Goal: Contribute content: Contribute content

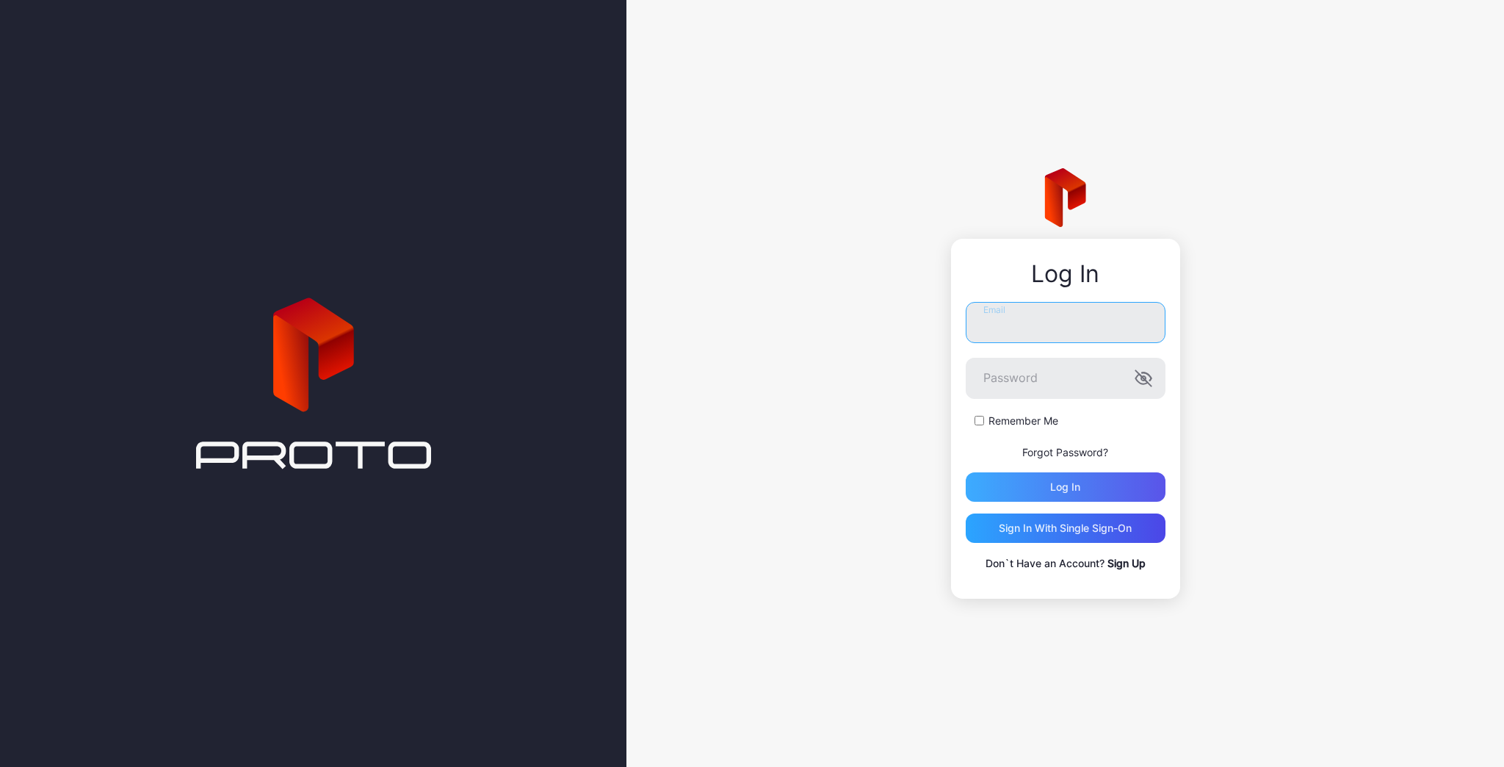
type input "**********"
click at [1064, 479] on div "Log in" at bounding box center [1066, 486] width 200 height 29
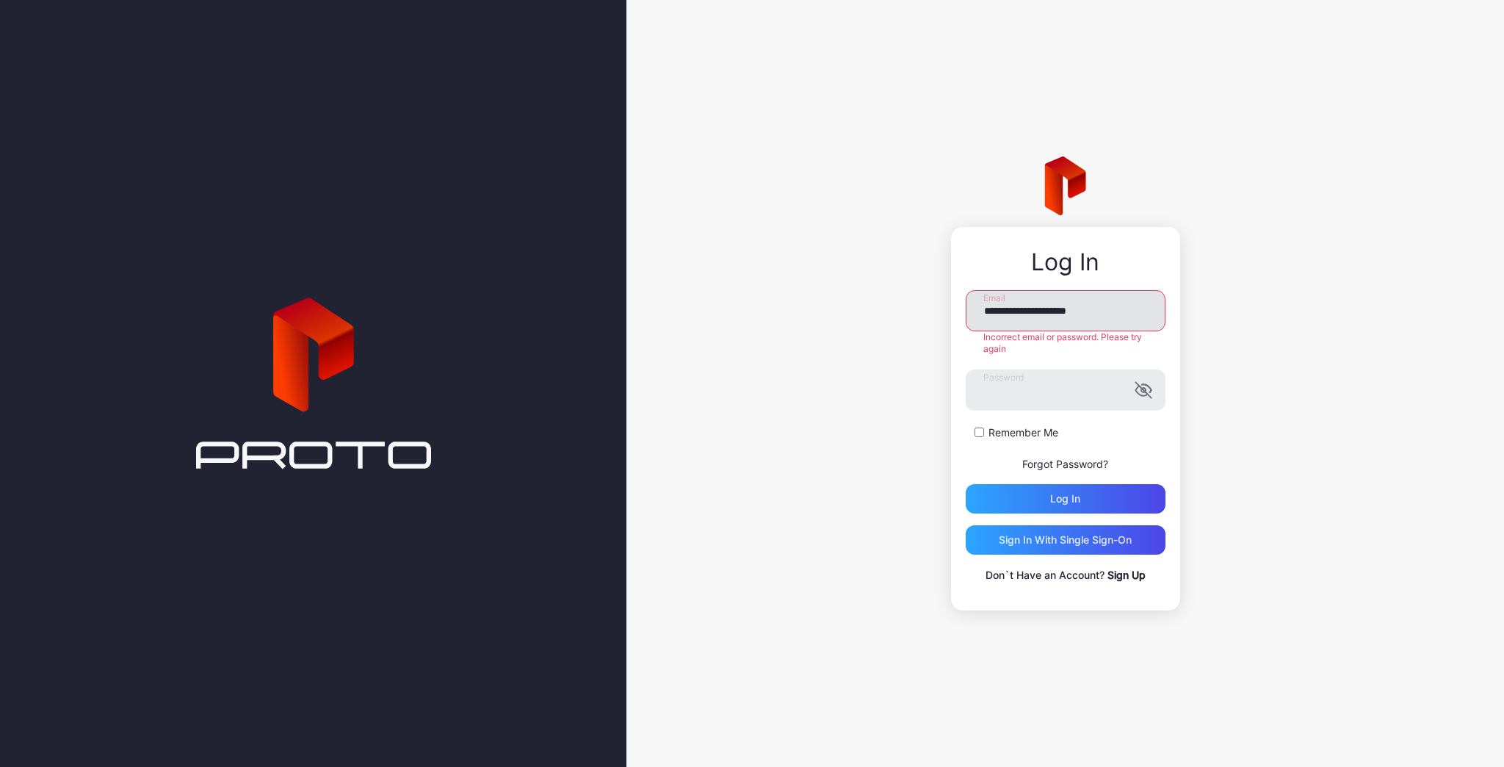
drag, startPoint x: 1122, startPoint y: 311, endPoint x: 987, endPoint y: 307, distance: 135.2
click at [987, 307] on input "**********" at bounding box center [1066, 310] width 200 height 41
click at [1145, 394] on label "Password" at bounding box center [1066, 389] width 200 height 41
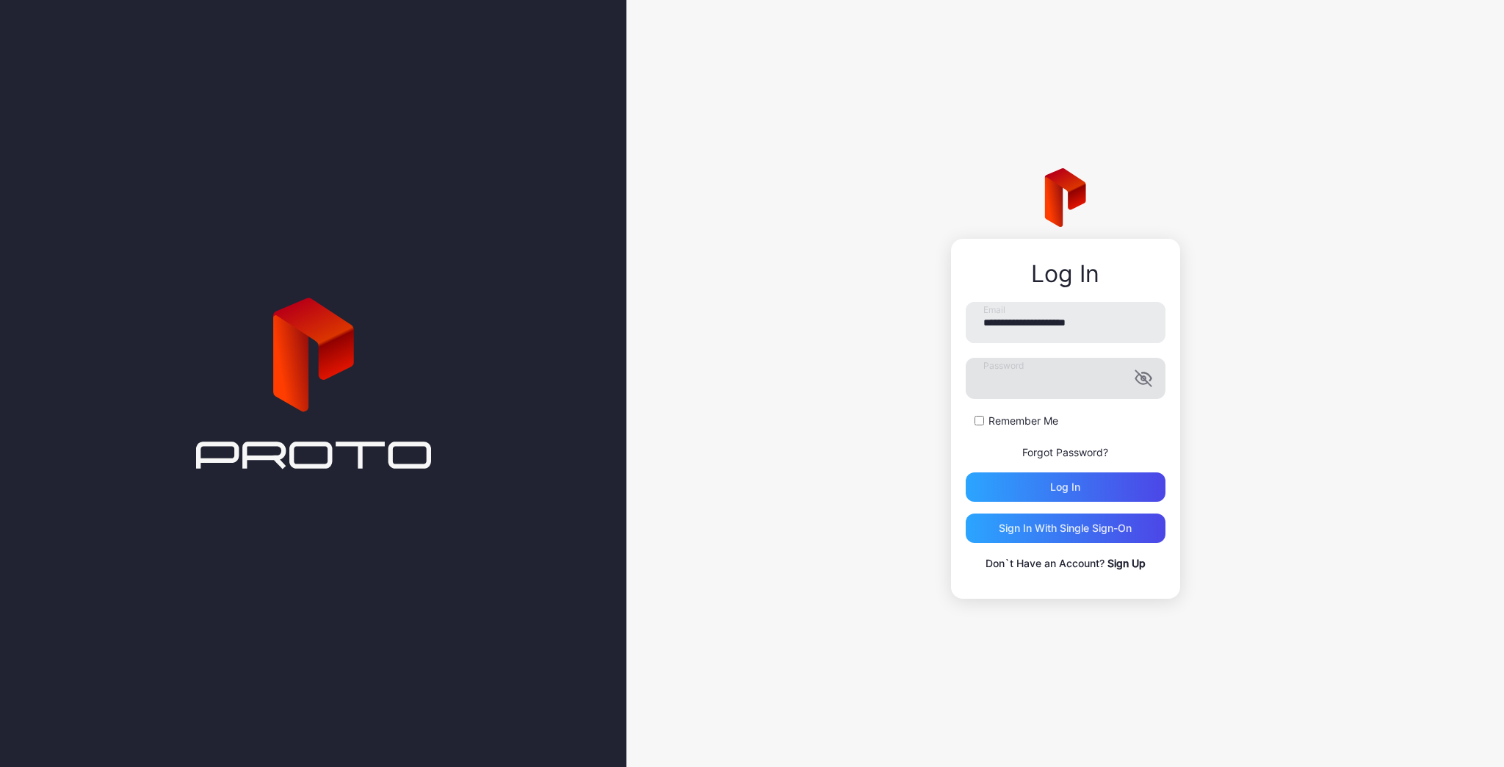
click at [1143, 376] on icon "button" at bounding box center [1143, 378] width 3 height 4
click at [918, 371] on div "**********" at bounding box center [1065, 383] width 878 height 767
click at [966, 472] on button "Log in" at bounding box center [1066, 486] width 200 height 29
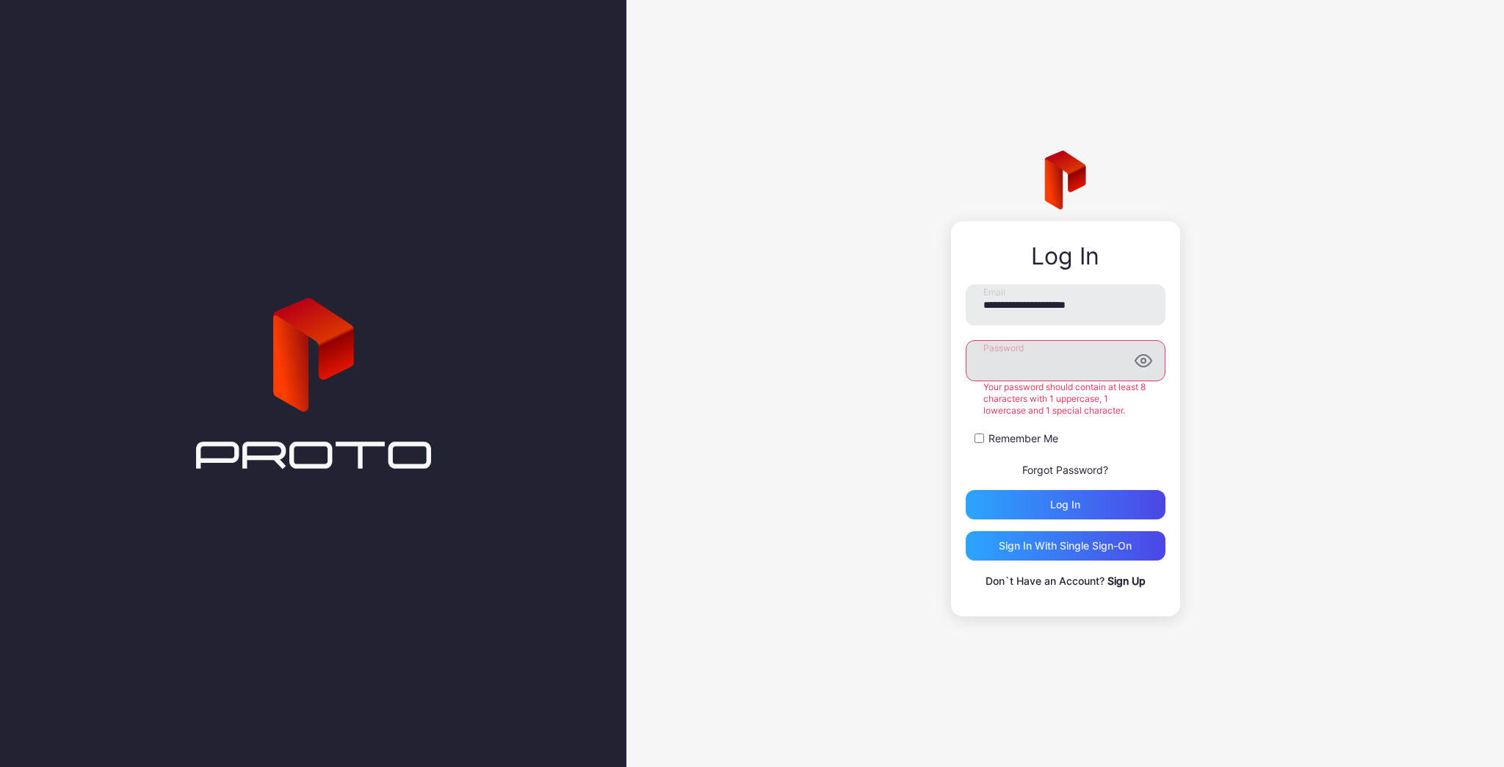
click at [903, 444] on div "**********" at bounding box center [1065, 383] width 878 height 767
click at [966, 490] on button "Log in" at bounding box center [1066, 504] width 200 height 29
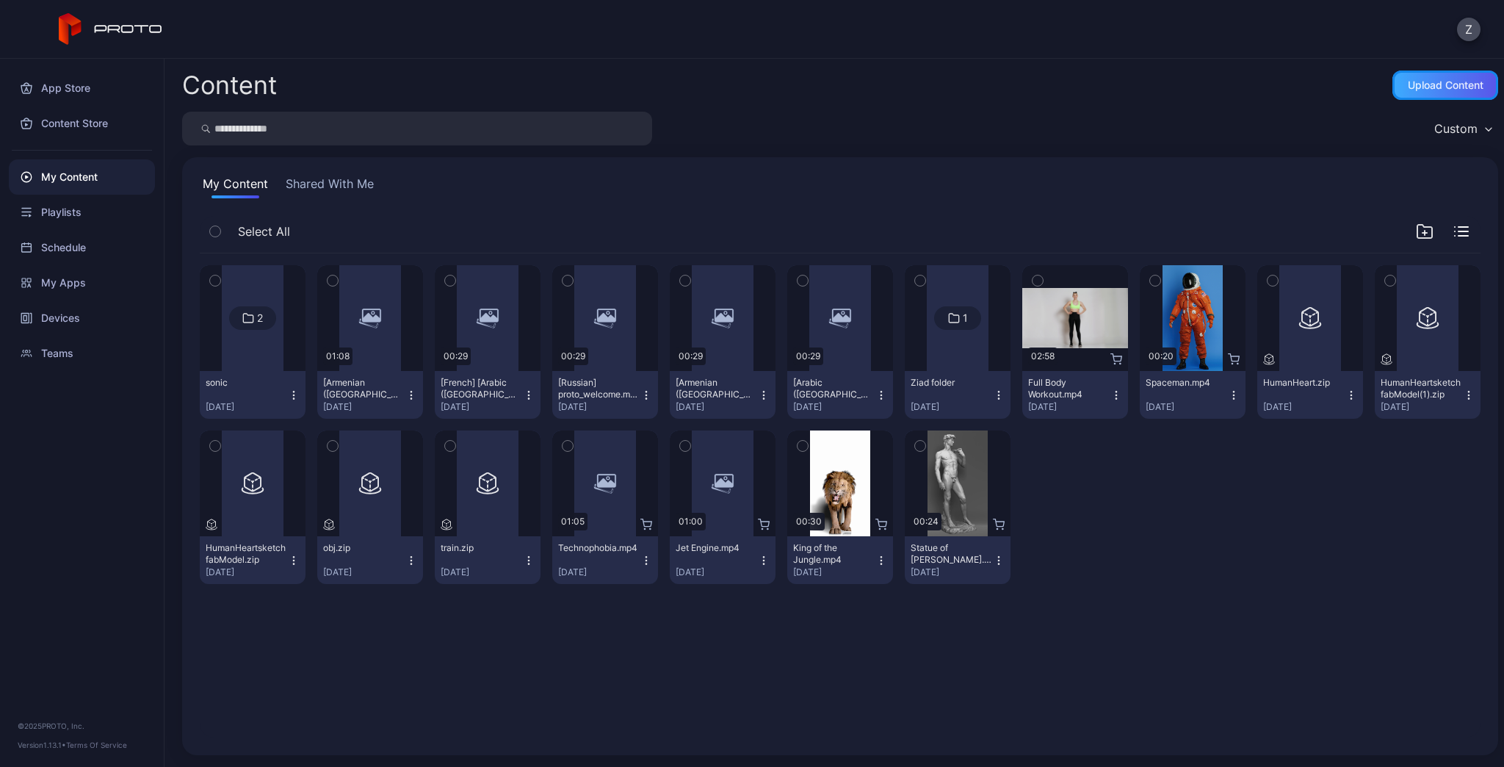
click at [1413, 82] on div "Upload Content" at bounding box center [1446, 85] width 76 height 12
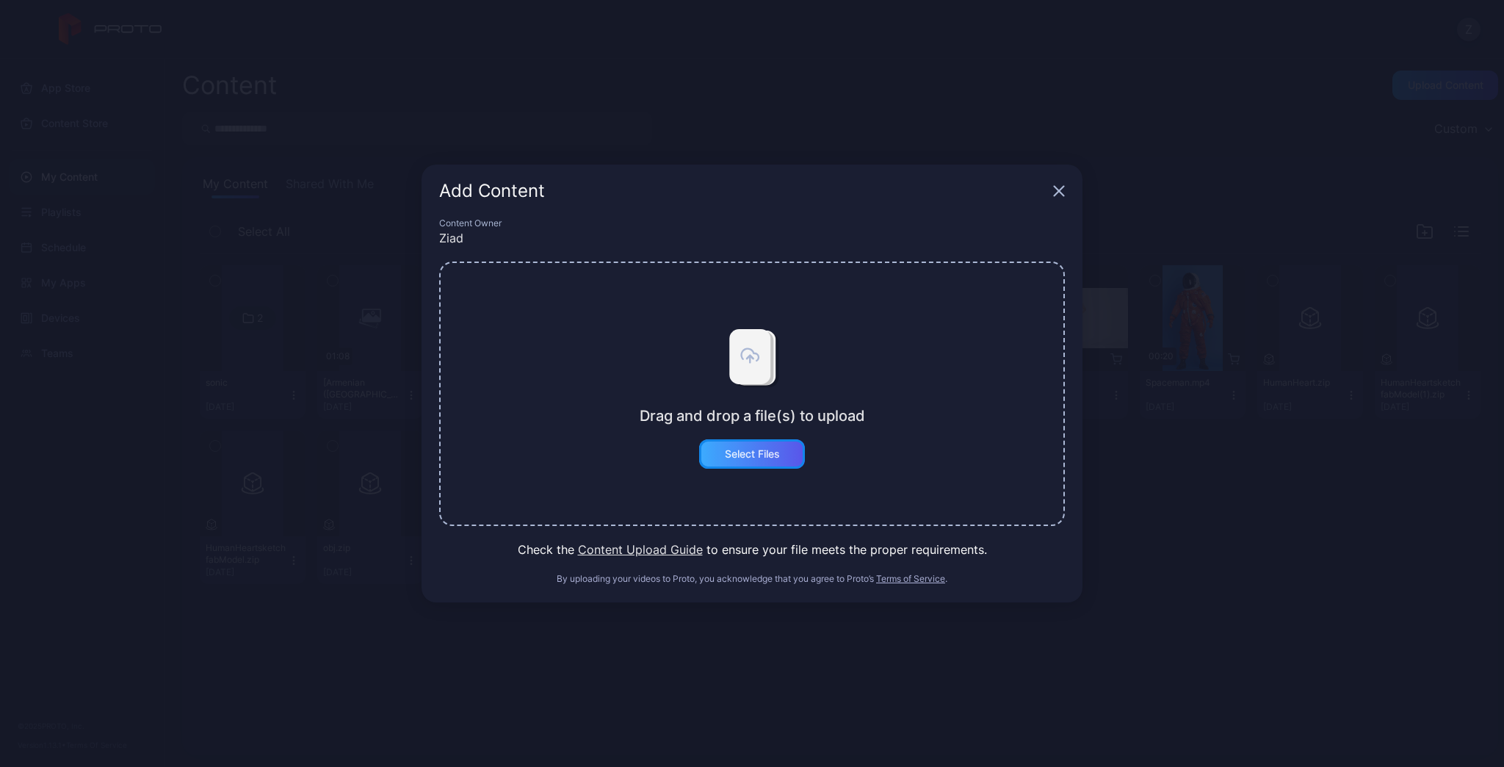
click at [747, 453] on div "Select Files" at bounding box center [752, 454] width 55 height 12
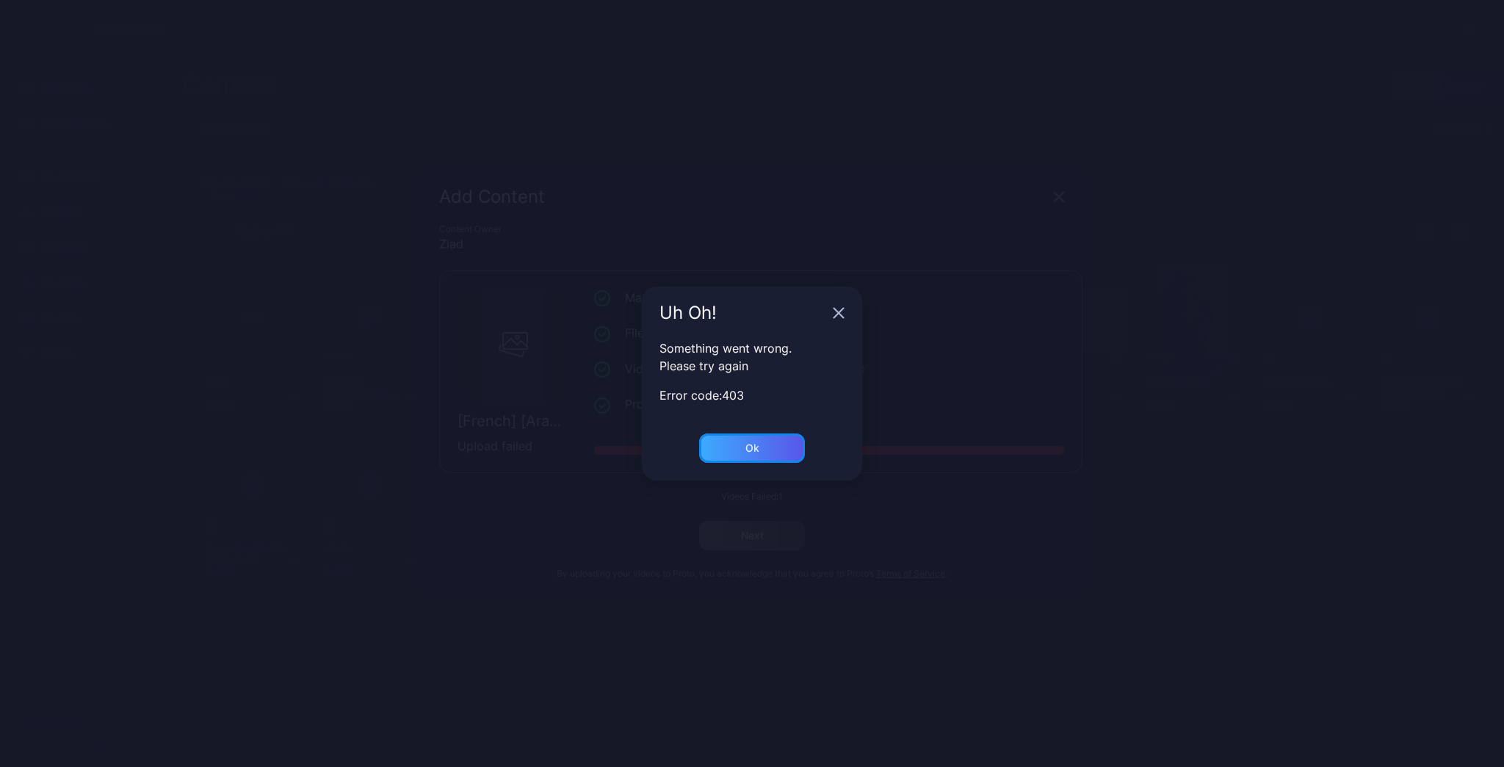
click at [731, 448] on div "Ok" at bounding box center [752, 447] width 106 height 29
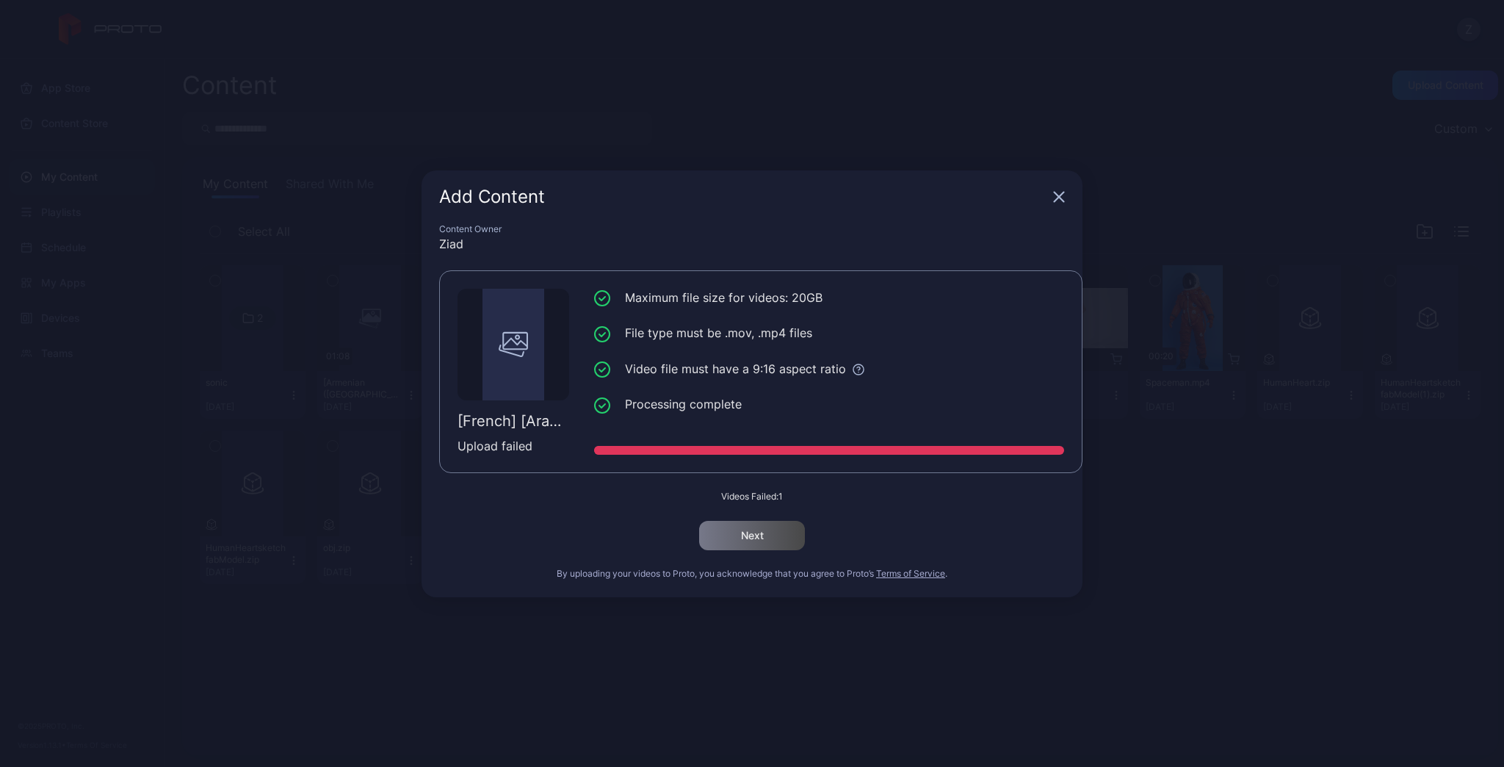
click at [1059, 201] on icon "button" at bounding box center [1059, 197] width 12 height 12
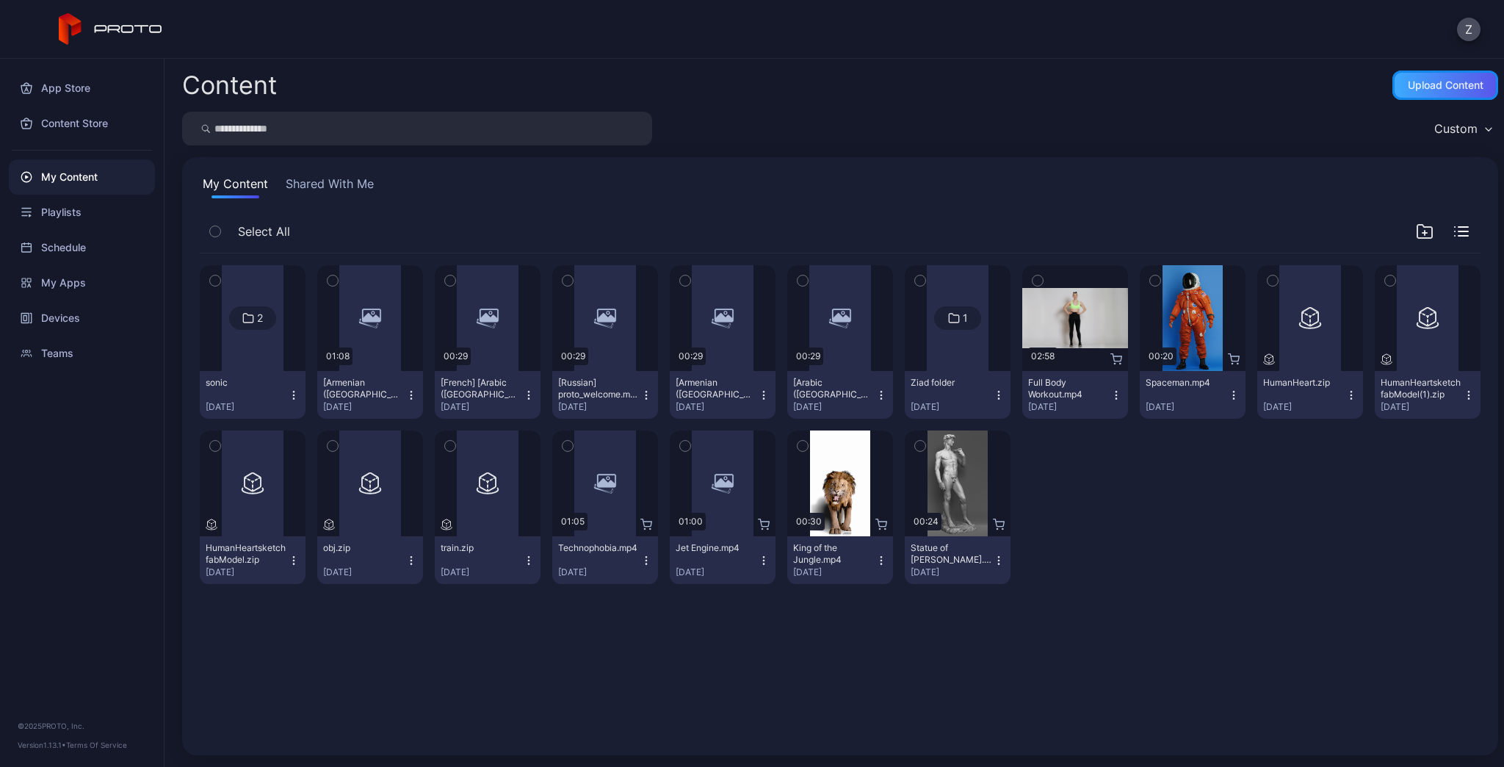
click at [1434, 93] on div "Upload Content" at bounding box center [1446, 85] width 106 height 29
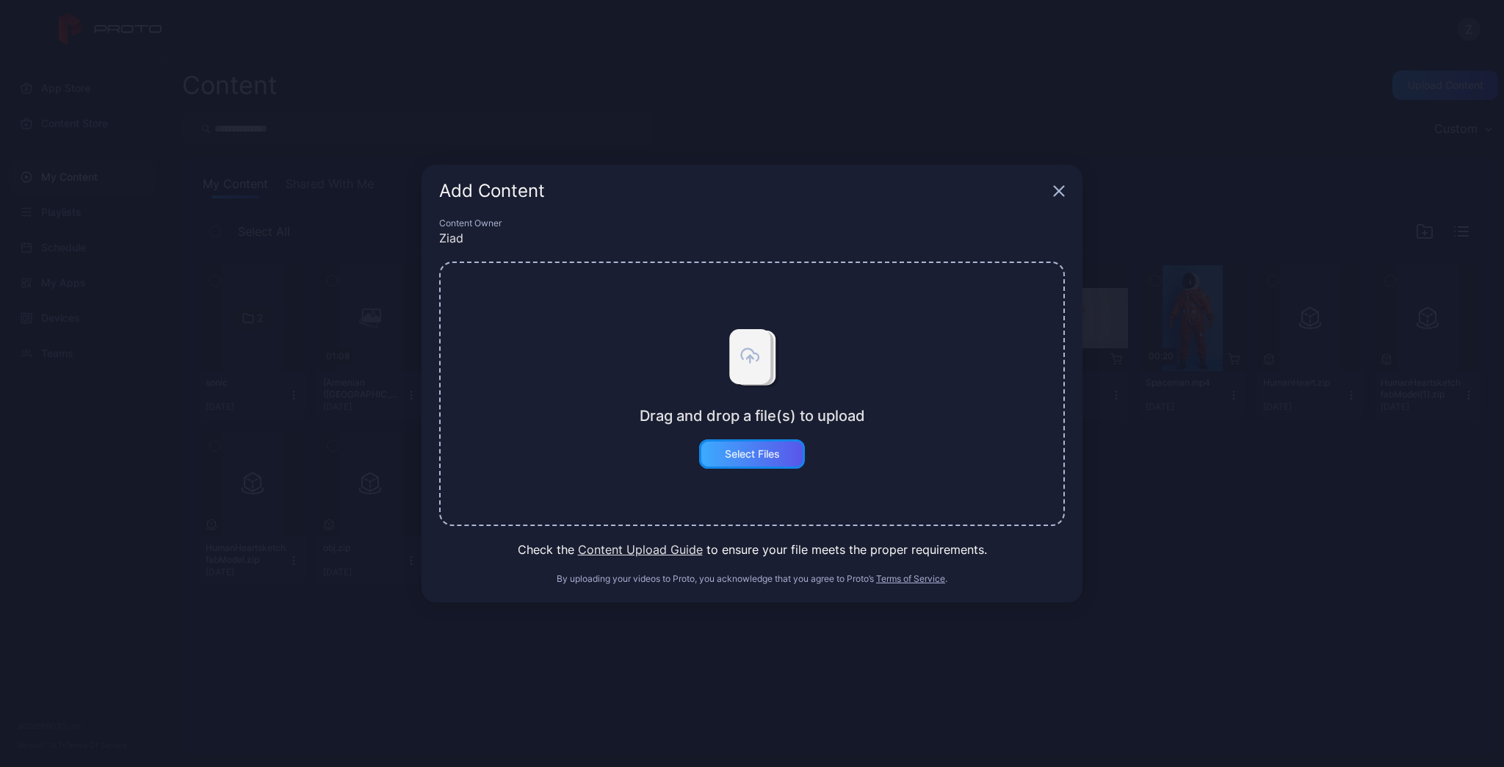
click at [747, 457] on div "Select Files" at bounding box center [752, 454] width 55 height 12
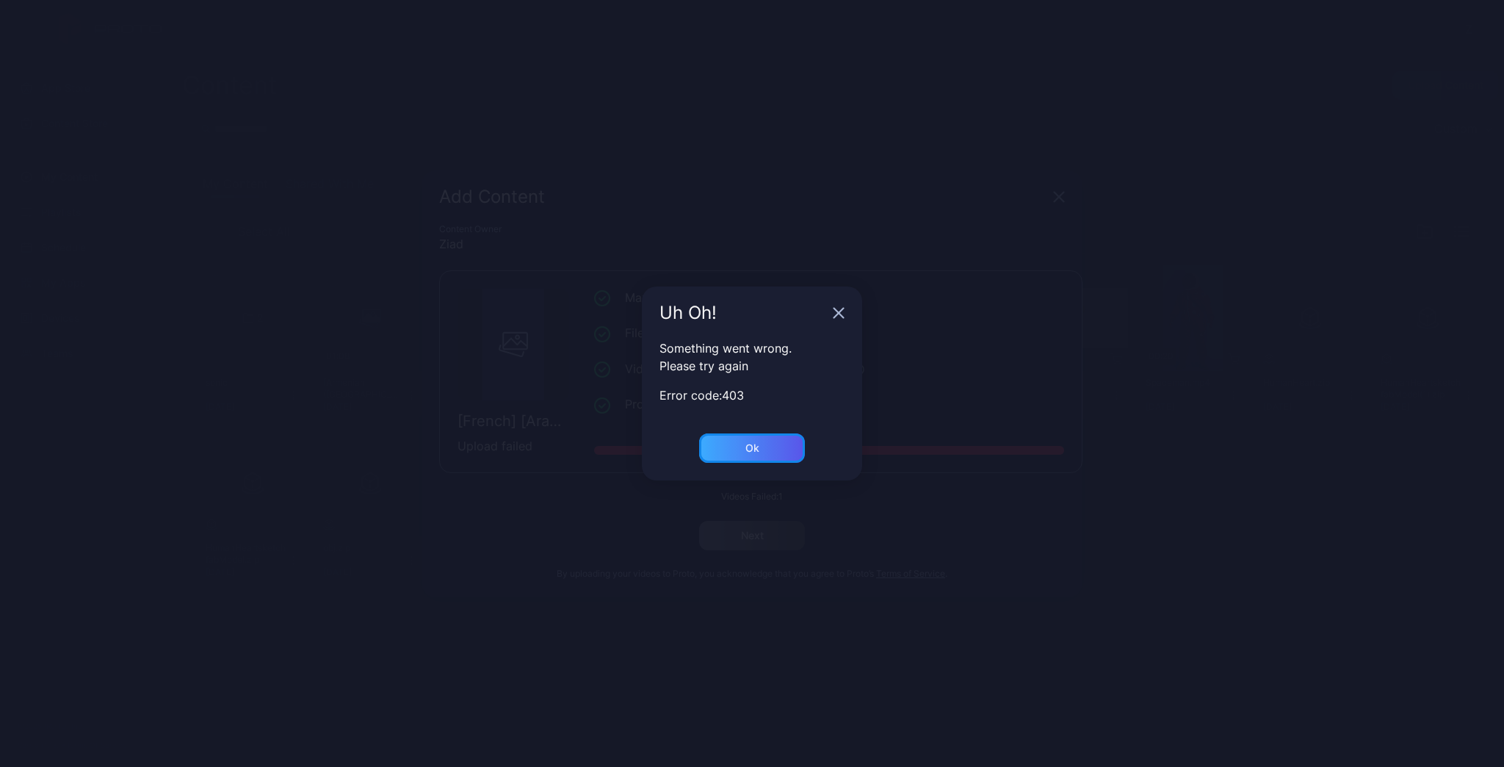
click at [743, 458] on div "Ok" at bounding box center [752, 447] width 106 height 29
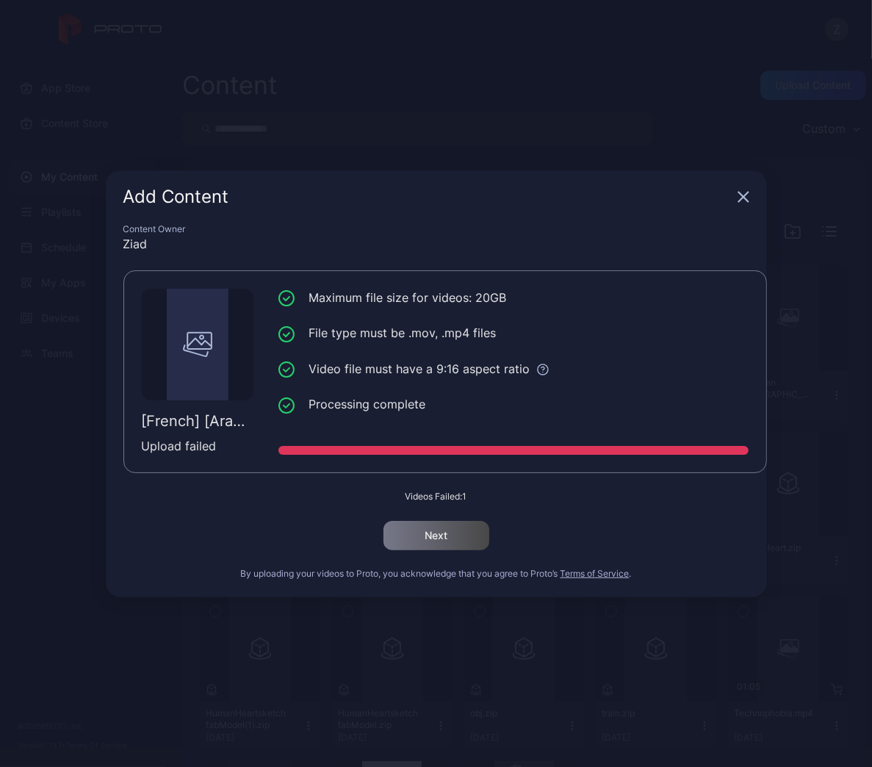
click at [399, 373] on li "Video file must have a 9:16 aspect ratio" at bounding box center [513, 369] width 470 height 18
click at [238, 389] on div at bounding box center [198, 345] width 112 height 112
click at [743, 202] on icon "button" at bounding box center [743, 197] width 12 height 12
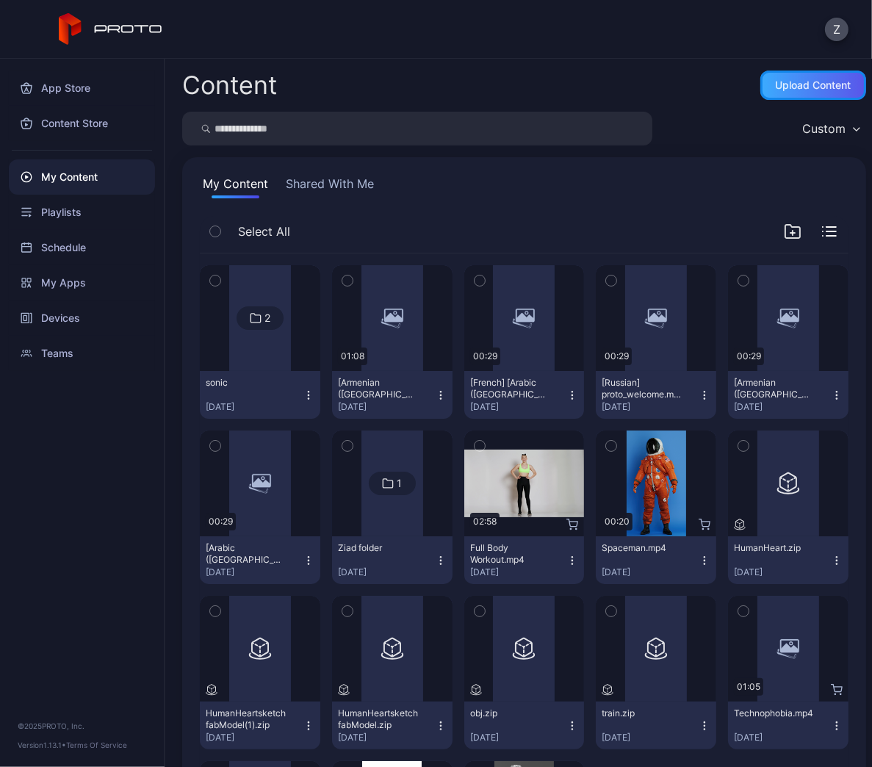
click at [798, 83] on div "Upload Content" at bounding box center [814, 85] width 76 height 12
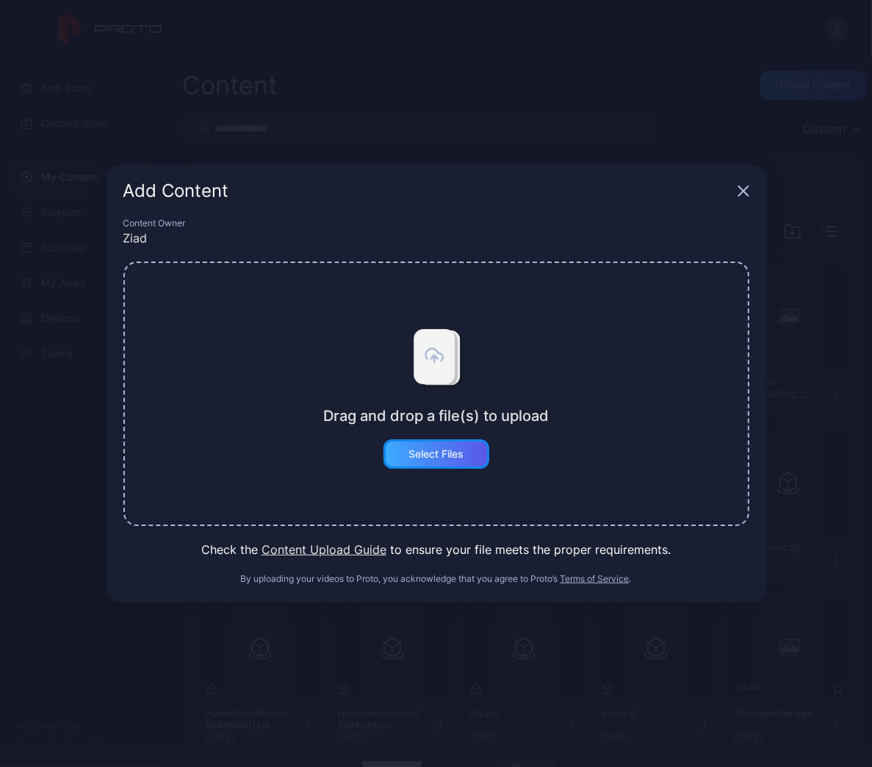
click at [439, 452] on div "Select Files" at bounding box center [435, 454] width 55 height 12
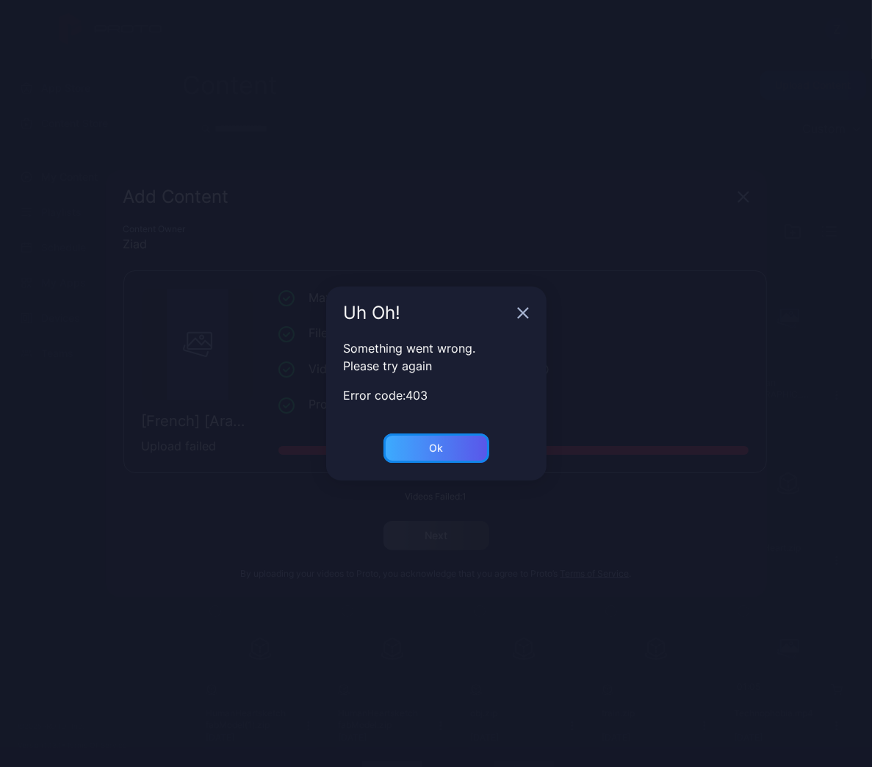
click at [460, 441] on div "Ok" at bounding box center [436, 447] width 106 height 29
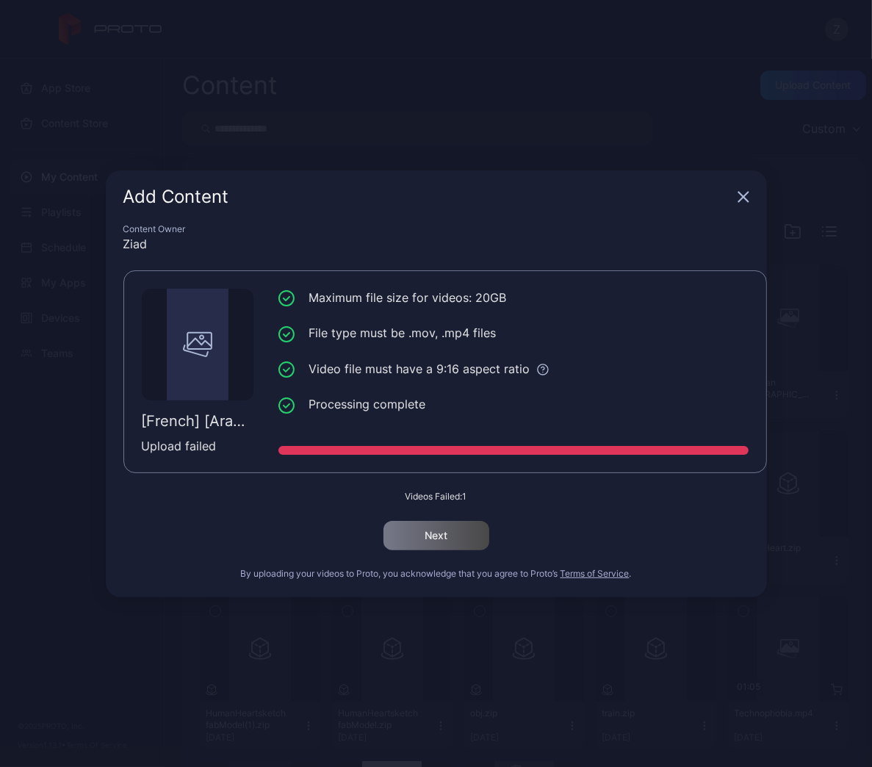
click at [746, 201] on icon "button" at bounding box center [743, 197] width 10 height 10
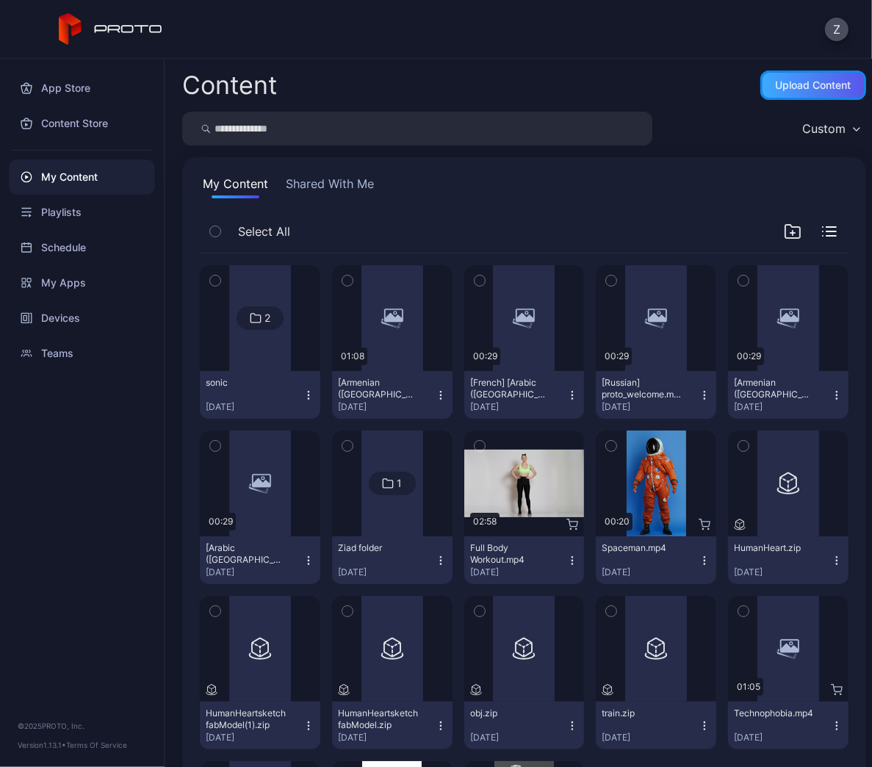
click at [792, 87] on div "Upload Content" at bounding box center [814, 85] width 76 height 12
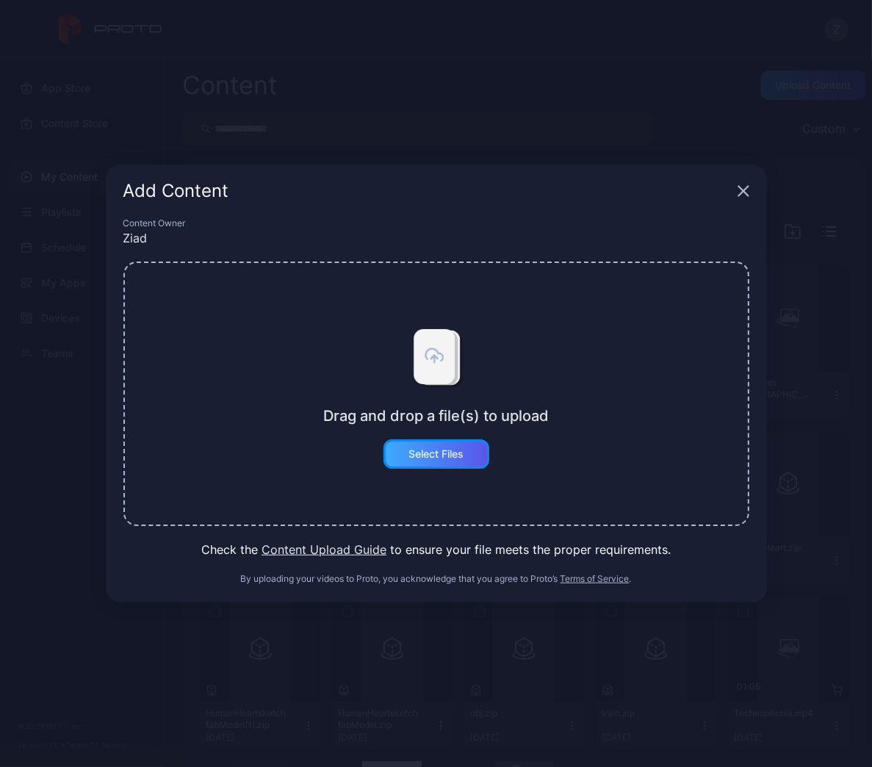
click at [434, 462] on div "Select Files" at bounding box center [436, 453] width 106 height 29
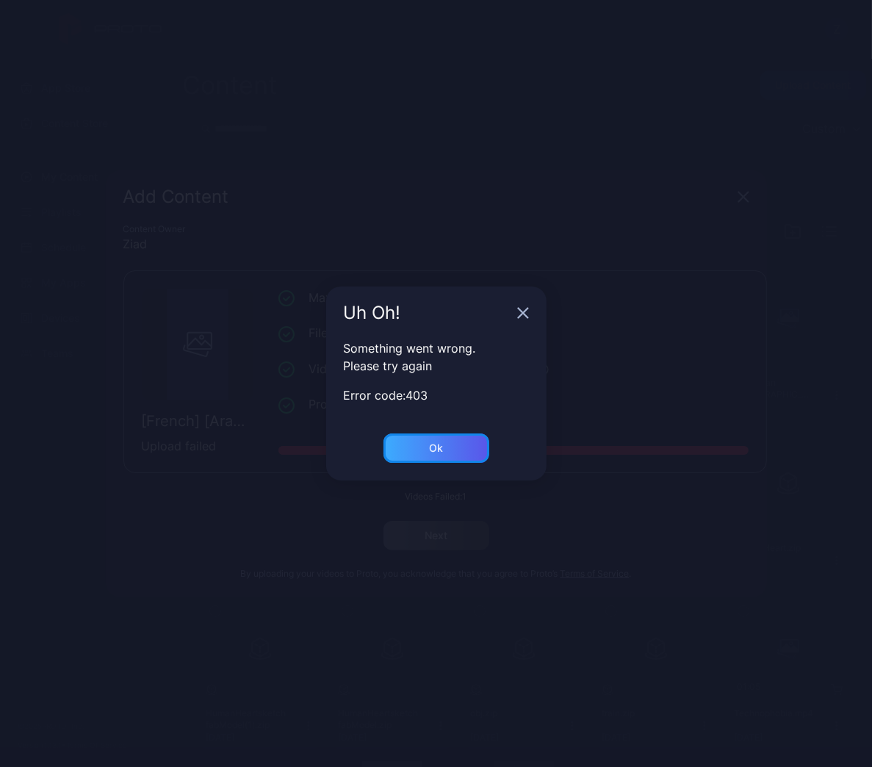
click at [428, 448] on div "Ok" at bounding box center [436, 447] width 106 height 29
